Goal: Information Seeking & Learning: Find specific fact

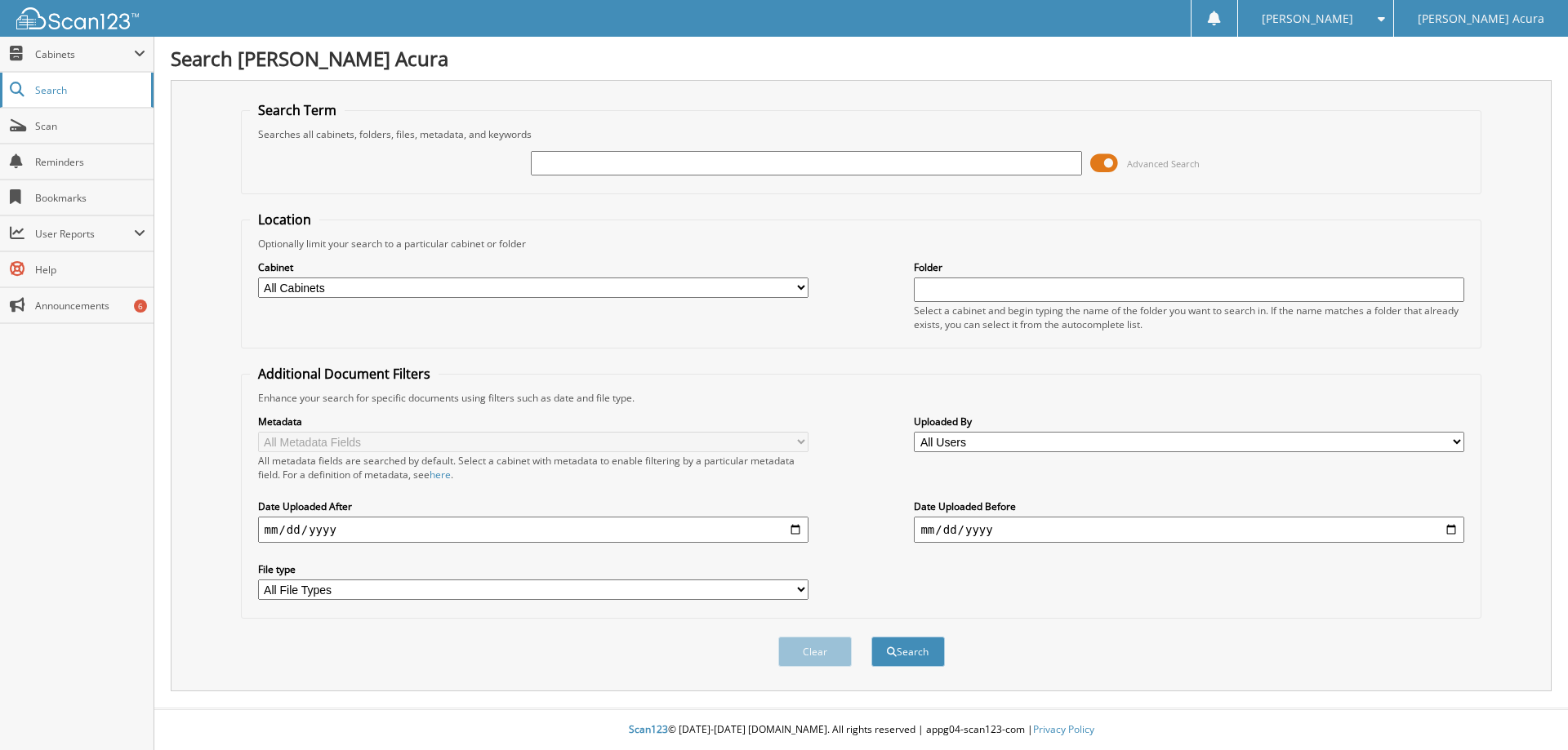
click at [55, 88] on span "Search" at bounding box center [89, 90] width 108 height 14
click at [55, 56] on span "Cabinets" at bounding box center [85, 54] width 99 height 14
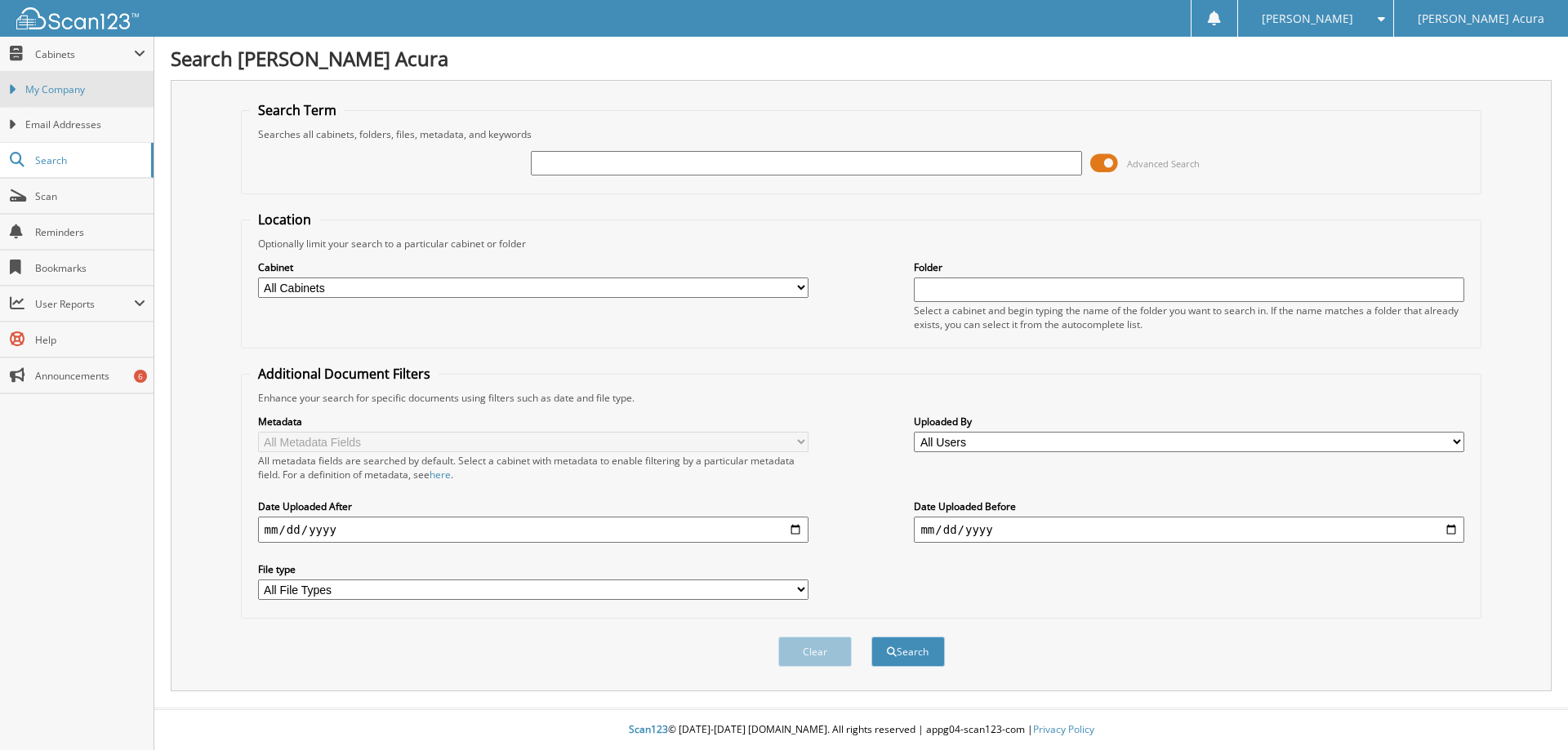
click at [61, 94] on span "My Company" at bounding box center [85, 90] width 120 height 15
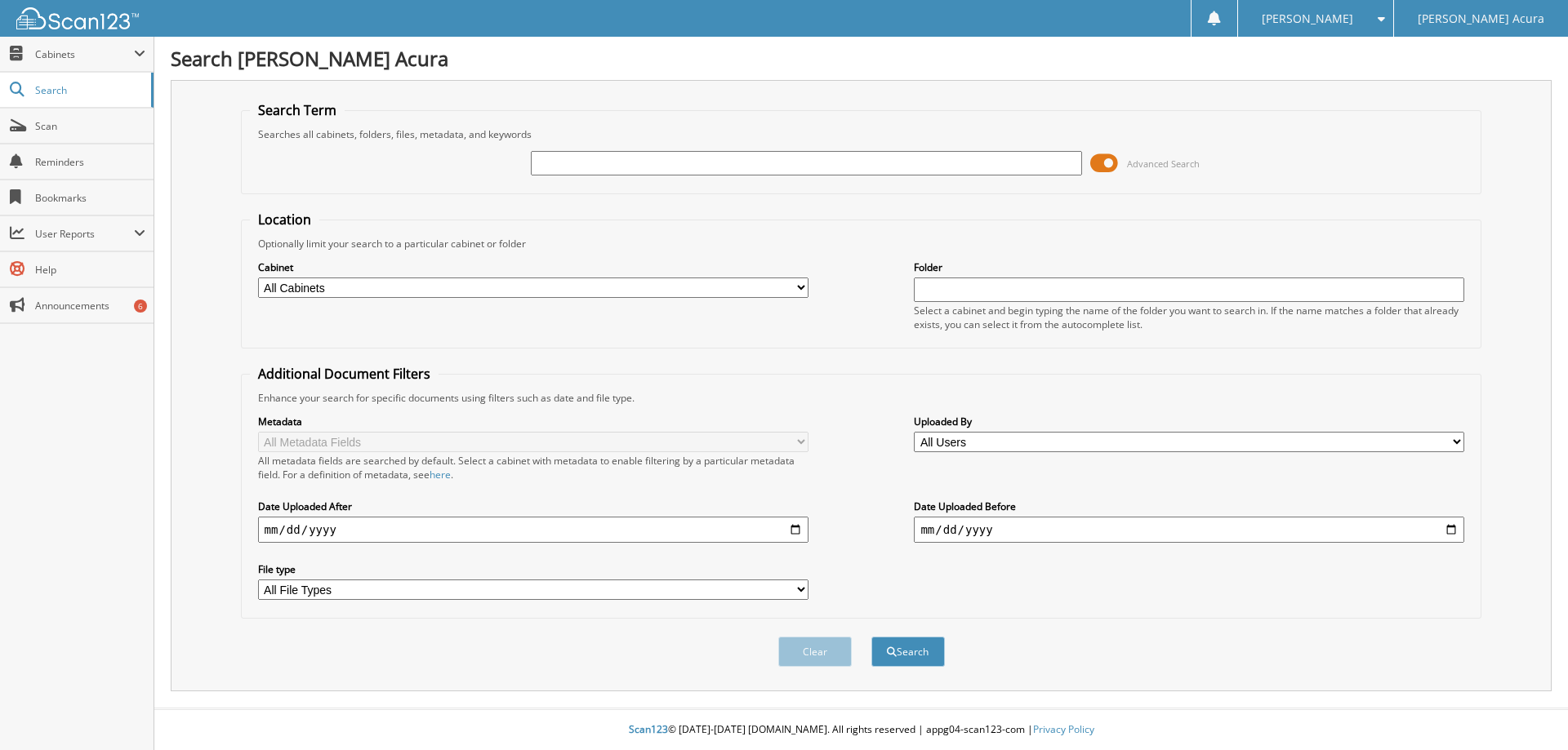
click at [548, 167] on input "text" at bounding box center [806, 163] width 551 height 25
type input "m"
type input "moria carew"
click at [871, 637] on button "Search" at bounding box center [907, 651] width 73 height 30
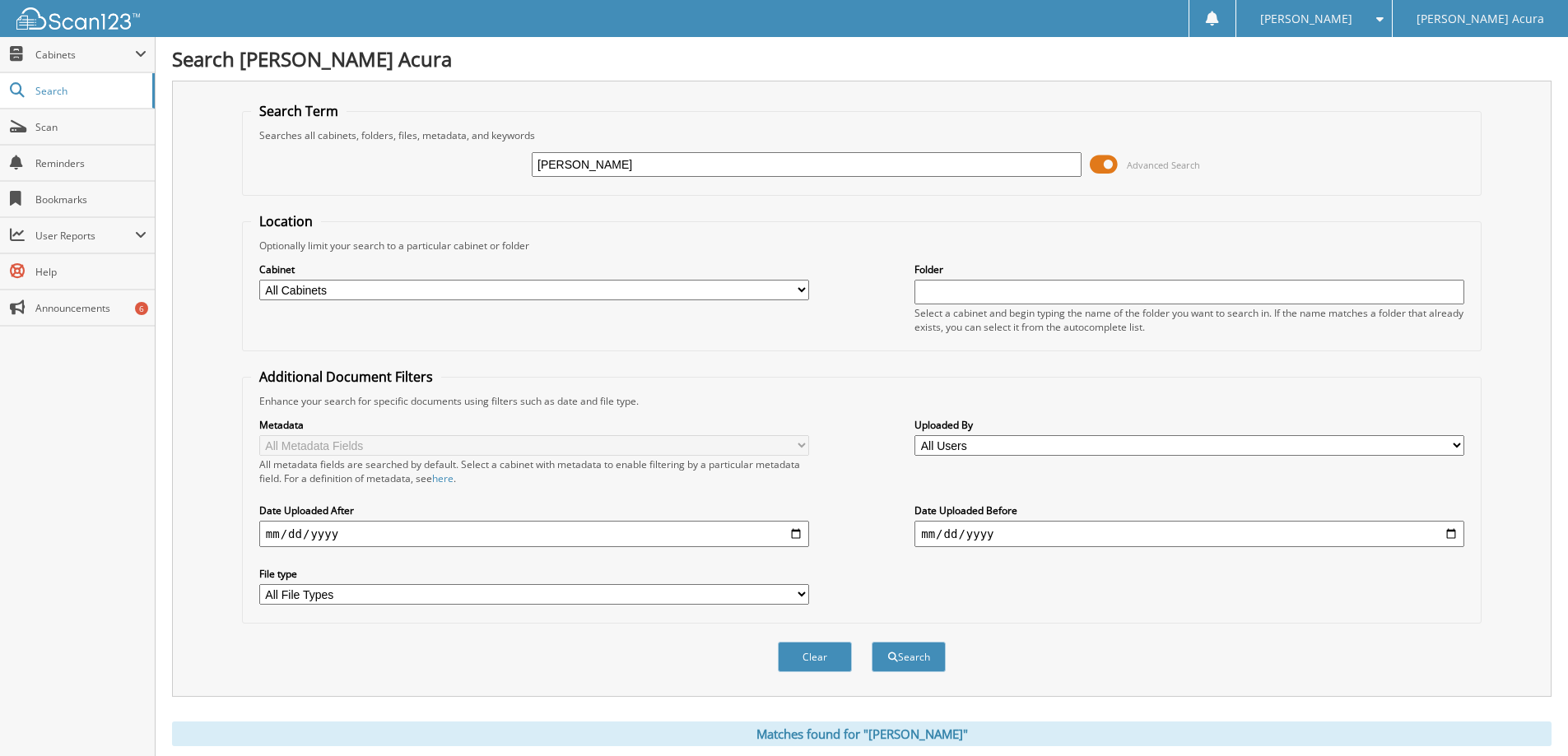
drag, startPoint x: 641, startPoint y: 177, endPoint x: 136, endPoint y: 145, distance: 506.0
click at [136, 145] on body "[PERSON_NAME] Settings Logout [PERSON_NAME] Acura Close Cabinets" at bounding box center [784, 523] width 1568 height 1047
click at [57, 91] on span "Search" at bounding box center [89, 90] width 109 height 14
click at [149, 49] on span "Cabinets" at bounding box center [77, 55] width 155 height 36
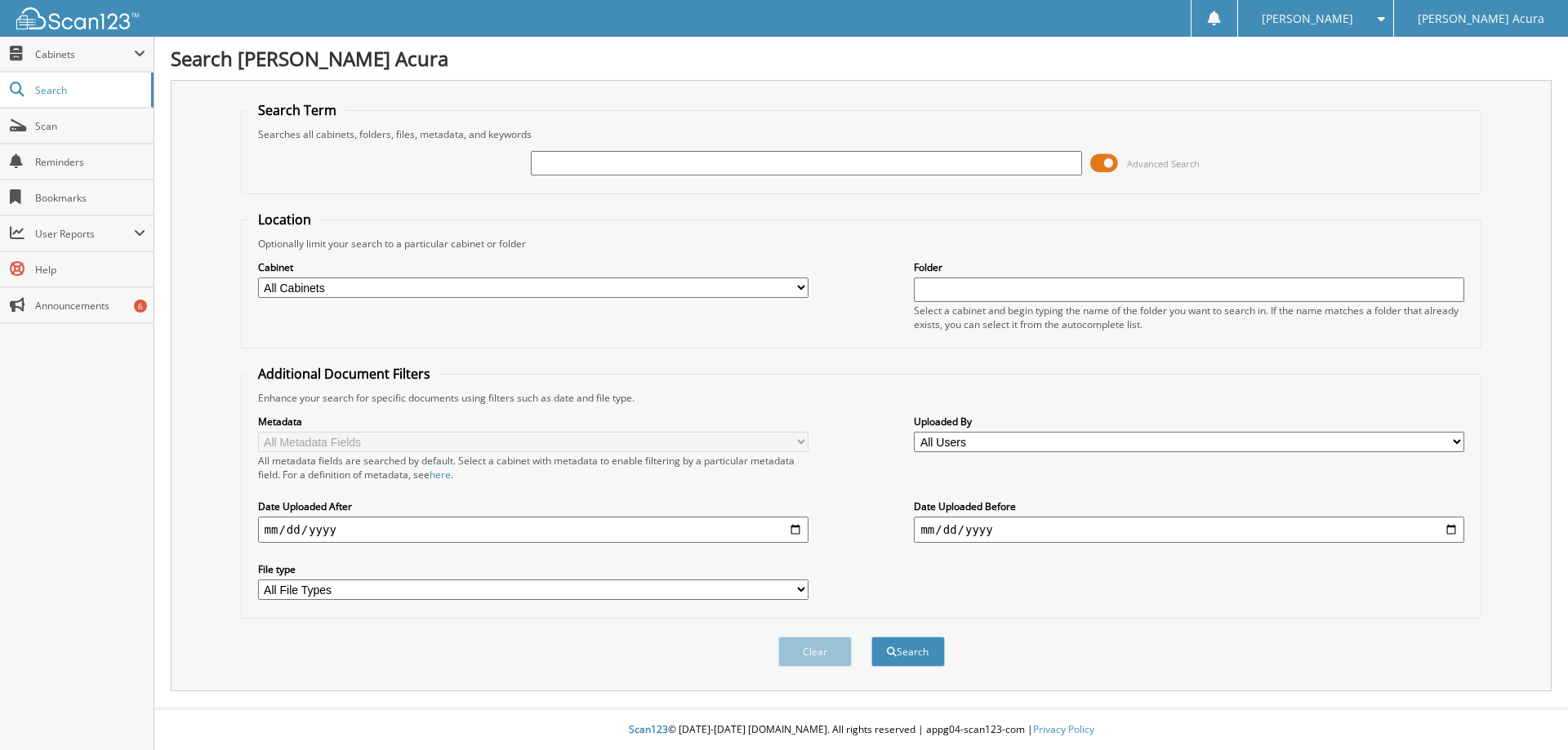
click at [989, 438] on select "All Users Alex Chhoeung Alexia Wright allen dean Amber Lynn Chaffin Anisha Ward…" at bounding box center [1189, 442] width 551 height 21
click at [71, 94] on span "Search" at bounding box center [89, 90] width 108 height 14
click at [65, 59] on span "Cabinets" at bounding box center [85, 54] width 99 height 14
click at [1380, 21] on span at bounding box center [1377, 19] width 16 height 12
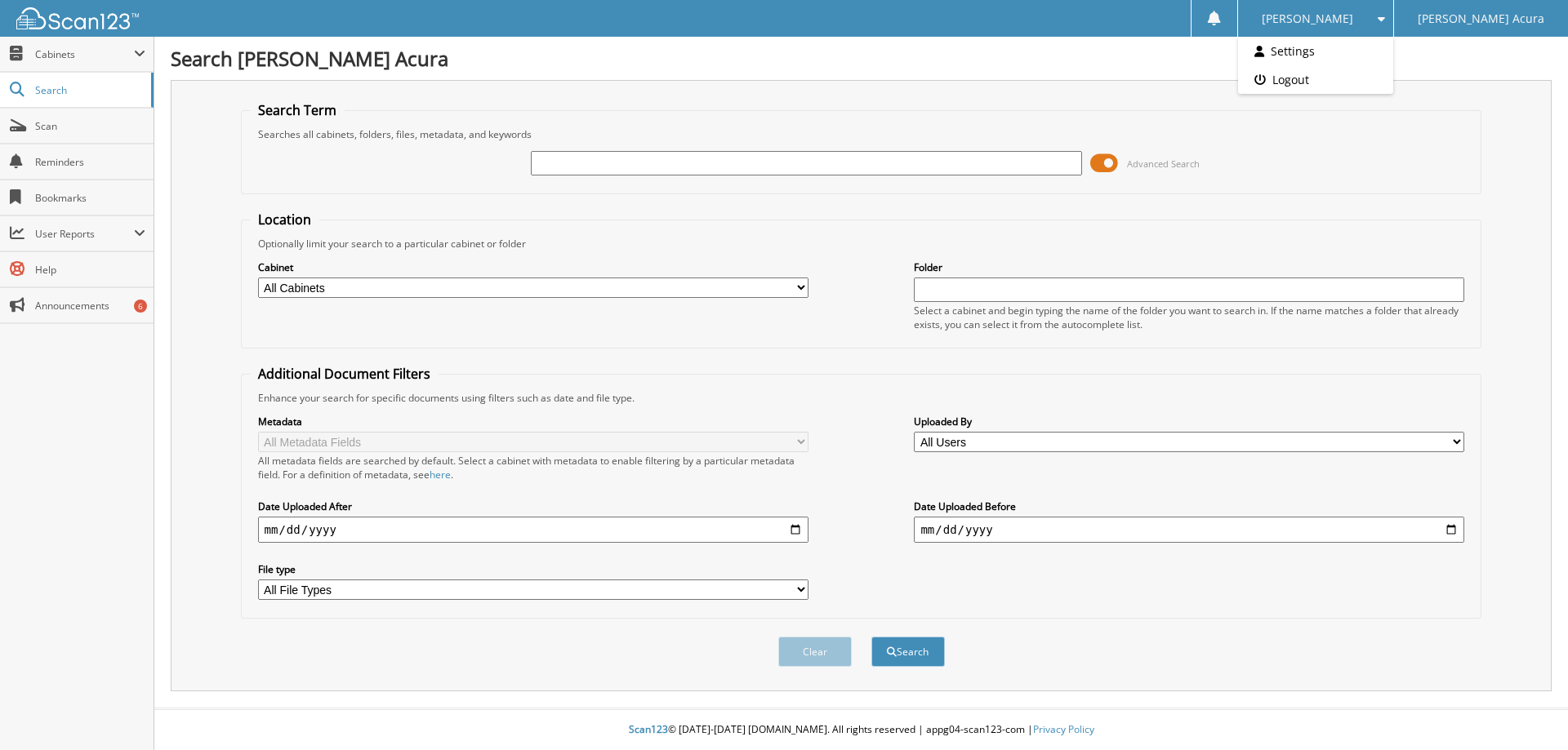
drag, startPoint x: 914, startPoint y: 93, endPoint x: 309, endPoint y: 112, distance: 605.3
click at [912, 93] on div "Search Term Searches all cabinets, folders, files, metadata, and keywords Advan…" at bounding box center [861, 385] width 1381 height 611
click at [80, 58] on span "Cabinets" at bounding box center [85, 54] width 99 height 14
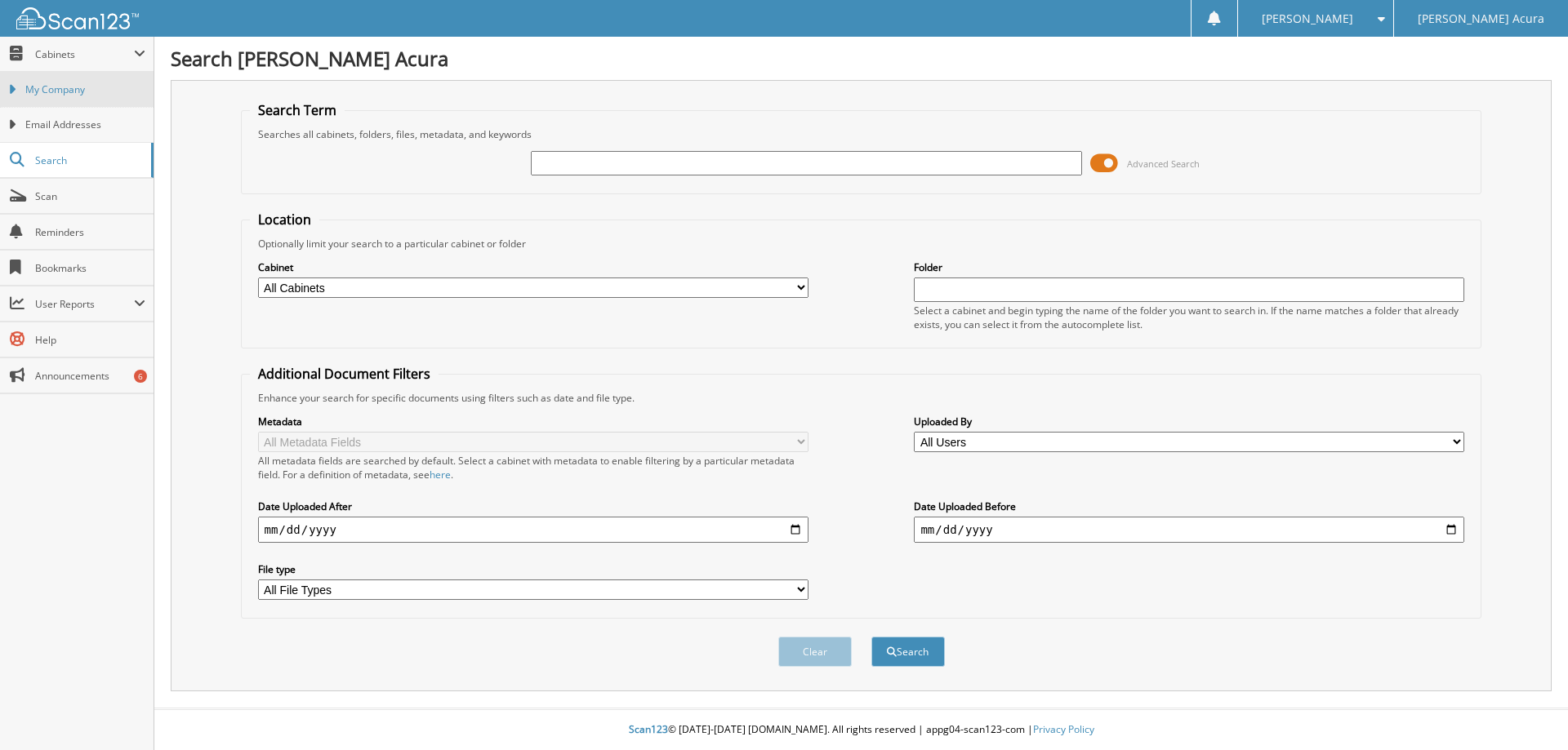
click at [12, 90] on icon at bounding box center [12, 90] width 7 height 15
